Goal: Entertainment & Leisure: Consume media (video, audio)

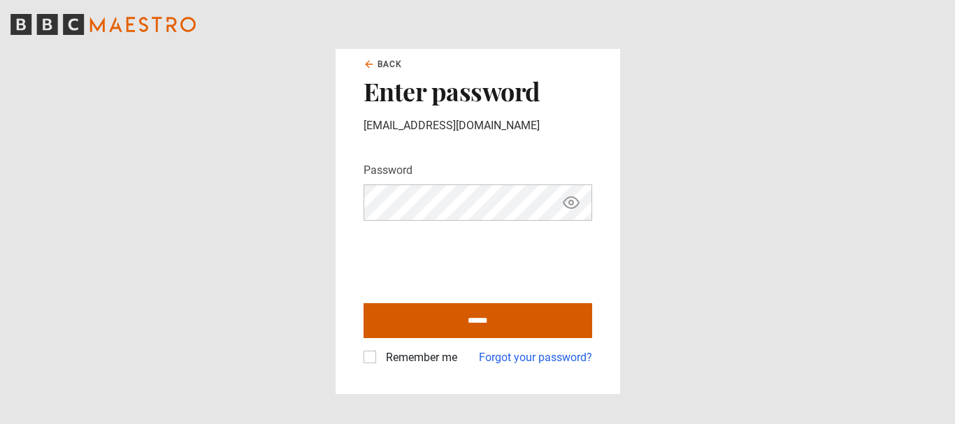
click at [458, 322] on input "******" at bounding box center [477, 320] width 229 height 35
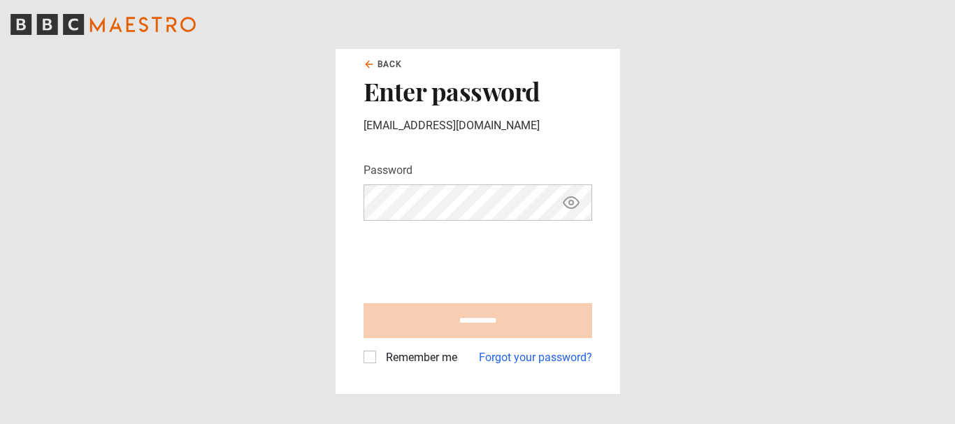
type input "**********"
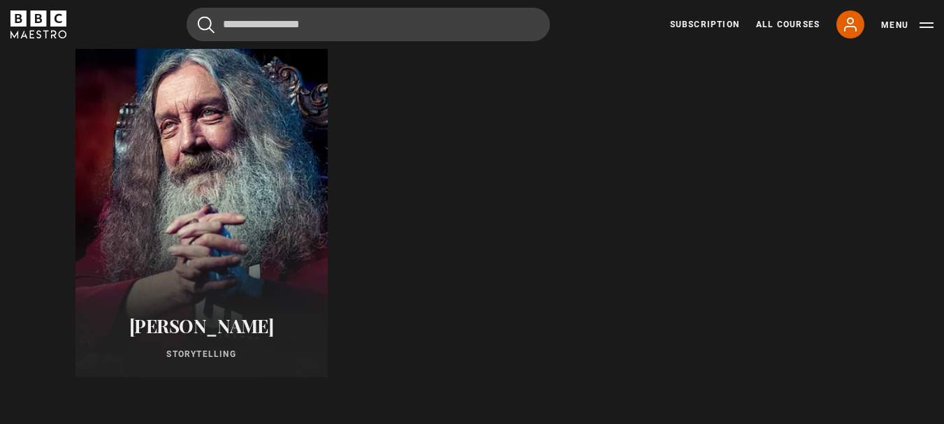
scroll to position [769, 0]
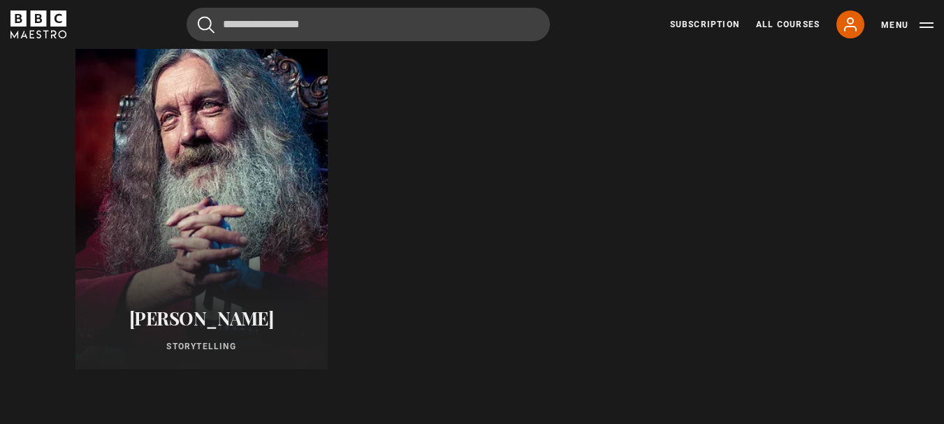
click at [184, 259] on div at bounding box center [200, 201] width 277 height 369
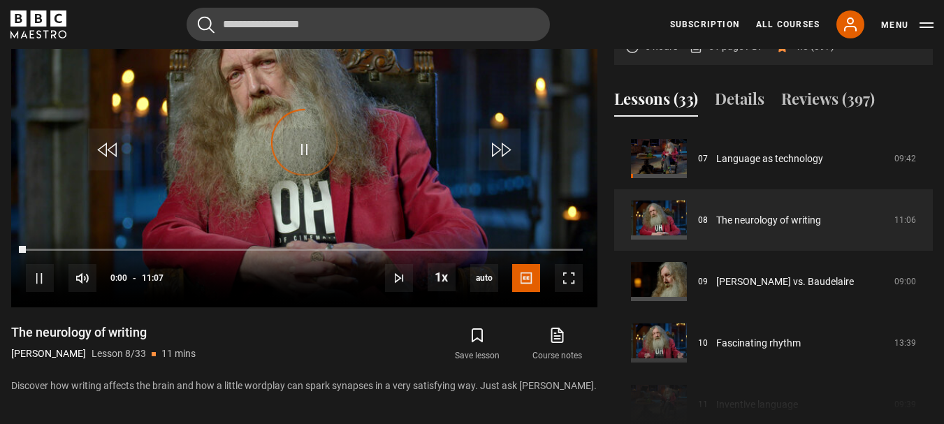
scroll to position [559, 0]
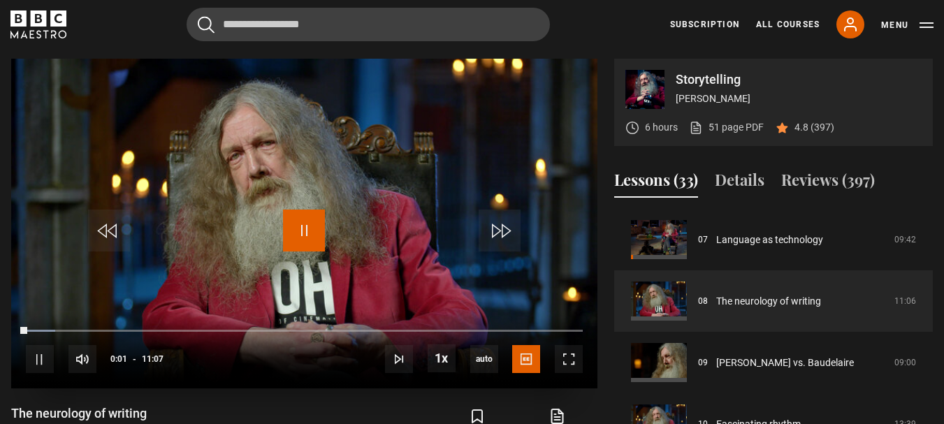
click at [319, 226] on span "Video Player" at bounding box center [304, 231] width 42 height 42
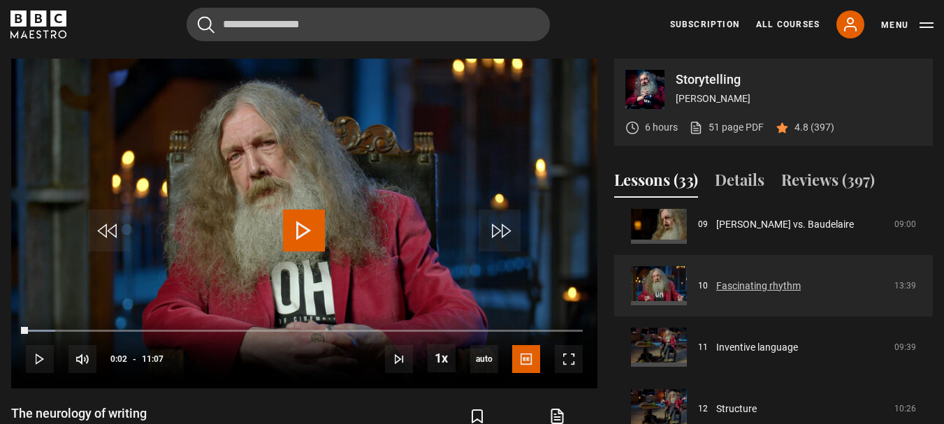
scroll to position [570, 0]
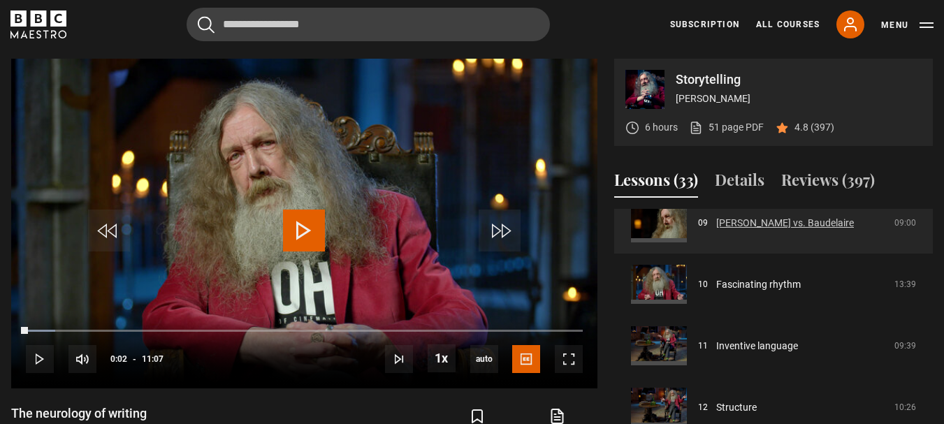
click at [770, 220] on link "[PERSON_NAME] vs. Baudelaire" at bounding box center [785, 223] width 138 height 15
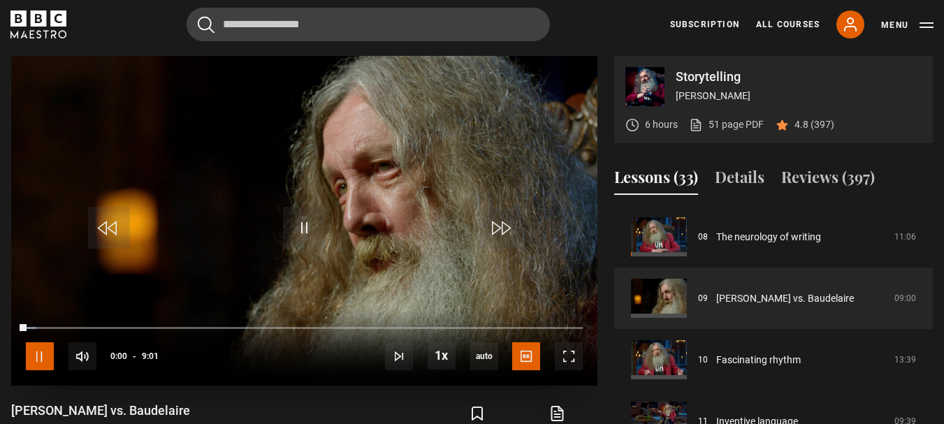
click at [45, 350] on span "Video Player" at bounding box center [40, 357] width 28 height 28
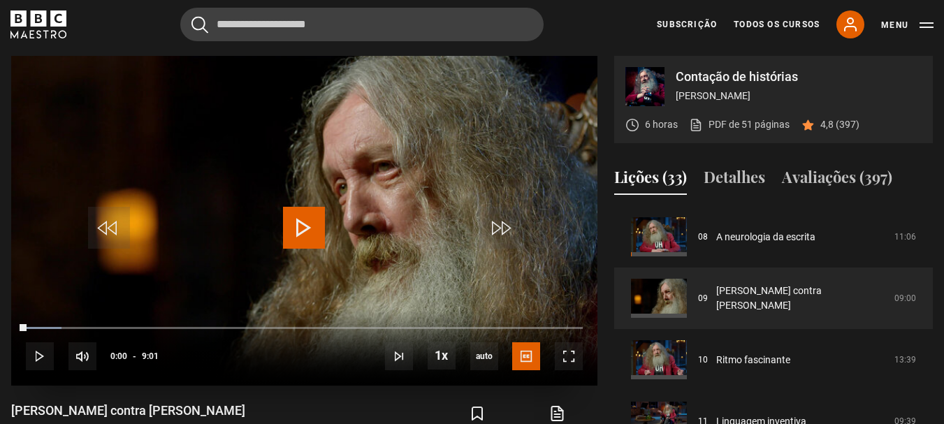
click at [298, 249] on span "Video Player" at bounding box center [304, 228] width 42 height 42
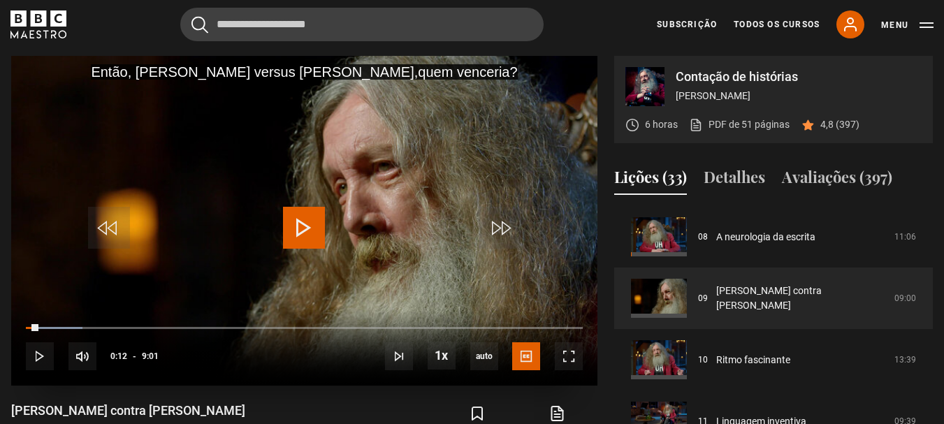
drag, startPoint x: 315, startPoint y: 233, endPoint x: 312, endPoint y: 203, distance: 29.5
click at [317, 229] on span "Video Player" at bounding box center [304, 228] width 42 height 42
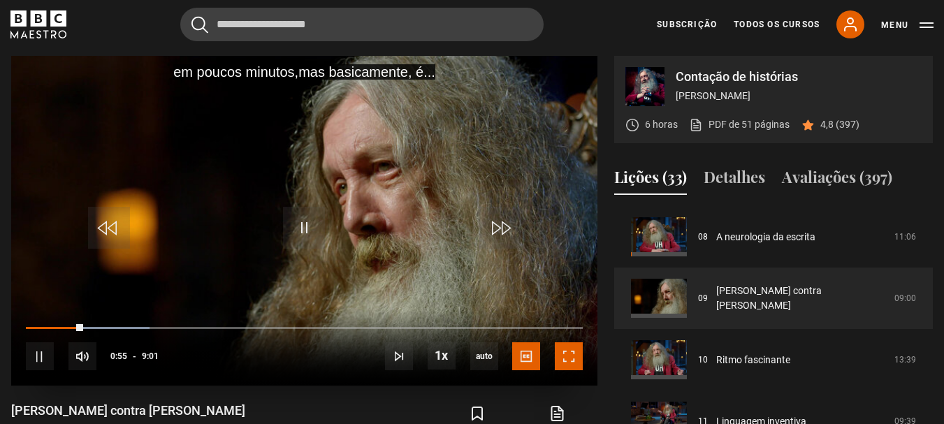
click at [561, 363] on span "Video Player" at bounding box center [569, 357] width 28 height 28
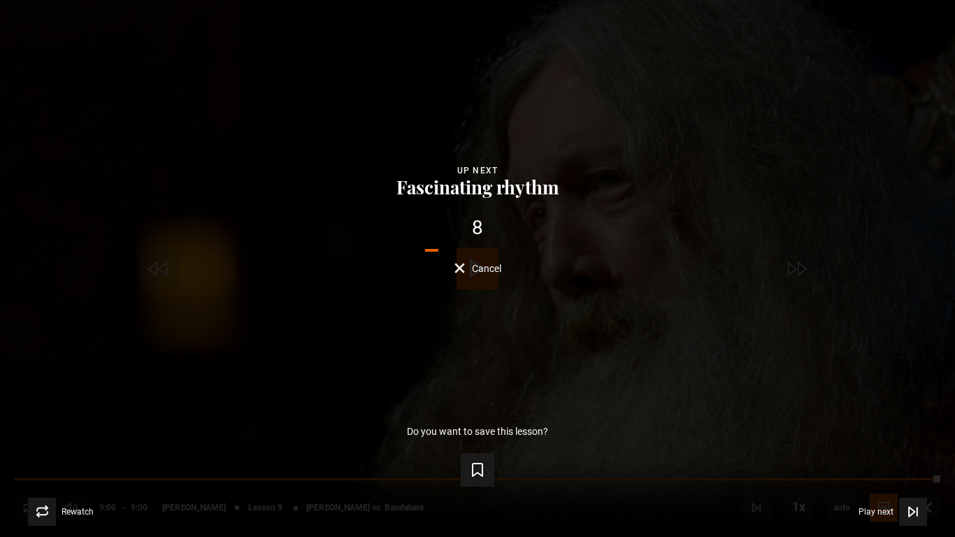
click at [14, 424] on div "Lesson Completed Up next Fascinating rhythm 8 Cancel Do you want to save this l…" at bounding box center [477, 268] width 955 height 537
click at [459, 266] on button "Cancel" at bounding box center [477, 268] width 47 height 10
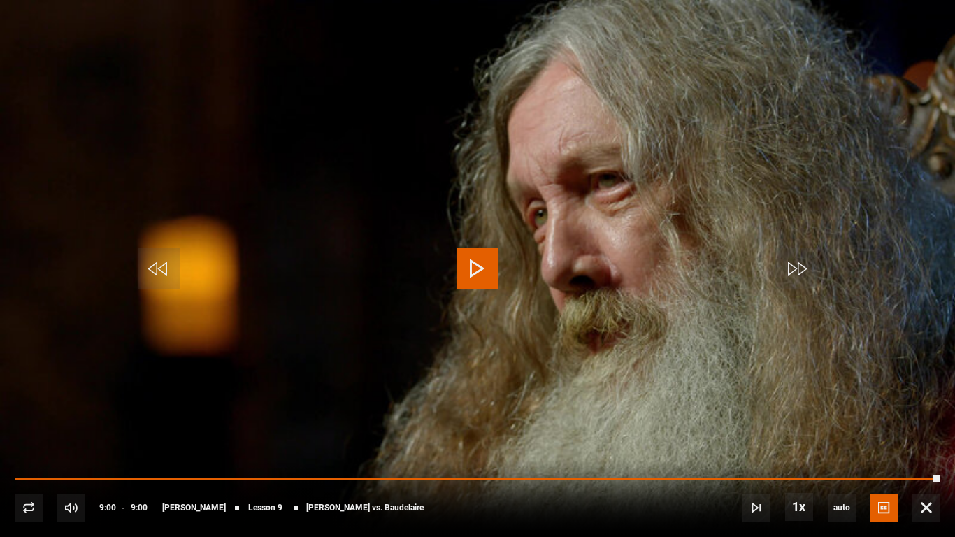
click at [471, 266] on span "Video Player" at bounding box center [477, 268] width 42 height 42
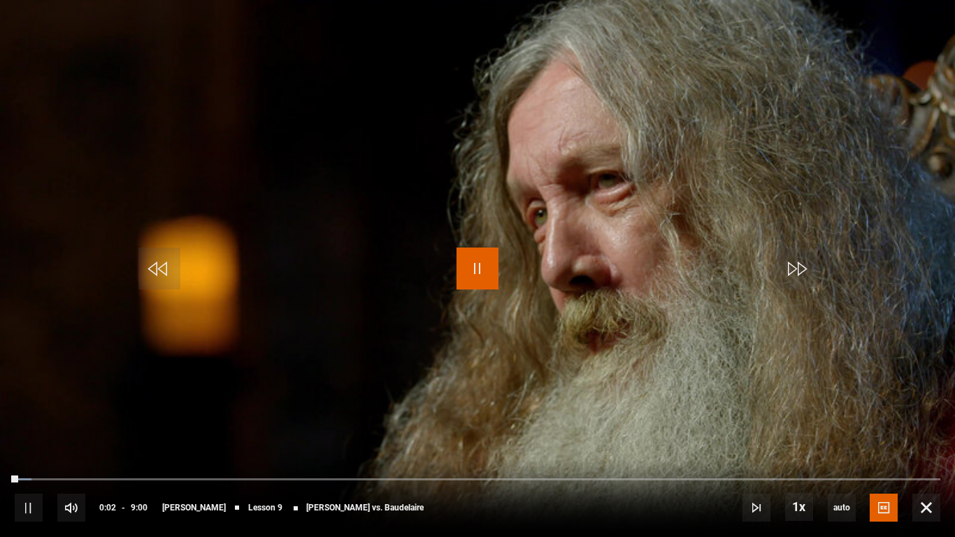
click at [468, 272] on span "Video Player" at bounding box center [477, 268] width 42 height 42
click at [487, 280] on span "Video Player" at bounding box center [477, 268] width 42 height 42
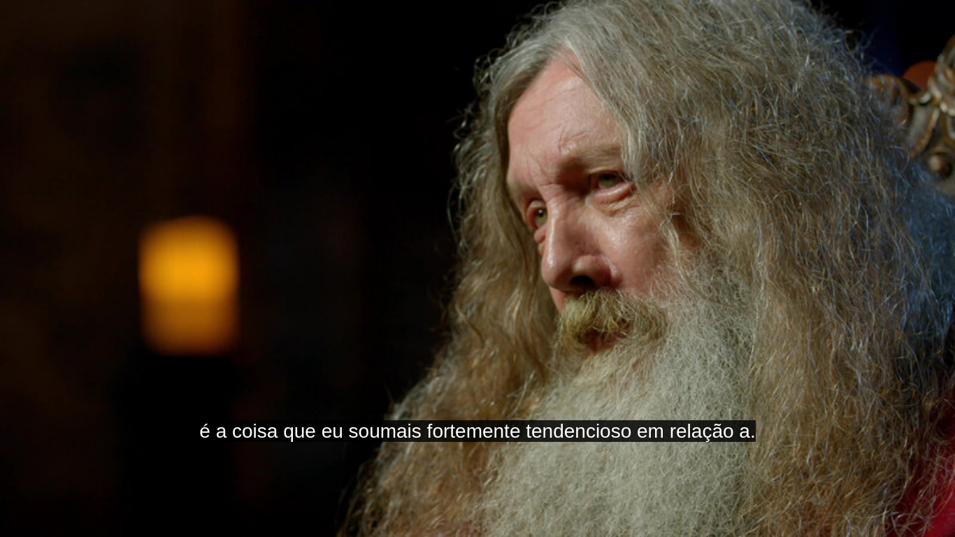
click at [928, 302] on video "Video Player" at bounding box center [477, 268] width 955 height 537
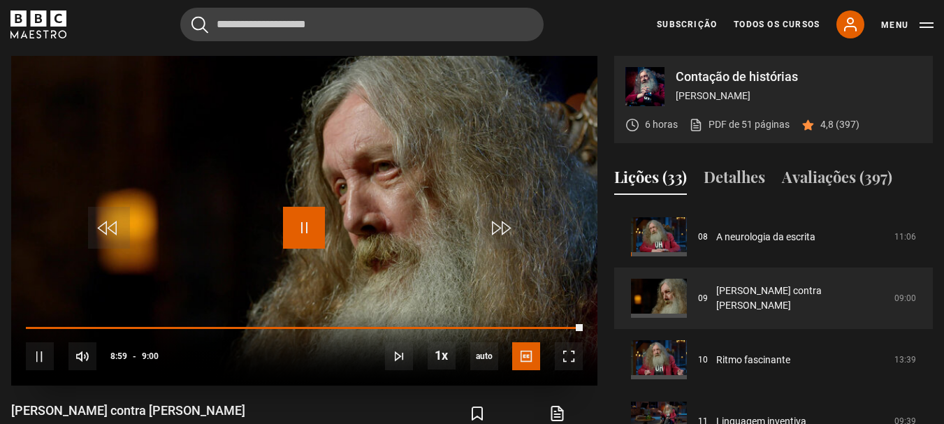
click at [293, 243] on span "Video Player" at bounding box center [304, 228] width 42 height 42
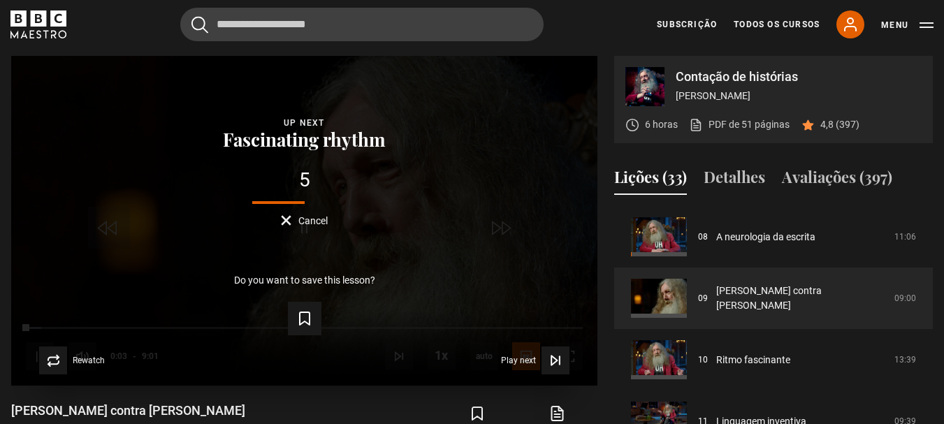
click at [285, 226] on button "Cancel" at bounding box center [304, 220] width 47 height 10
